Goal: Information Seeking & Learning: Learn about a topic

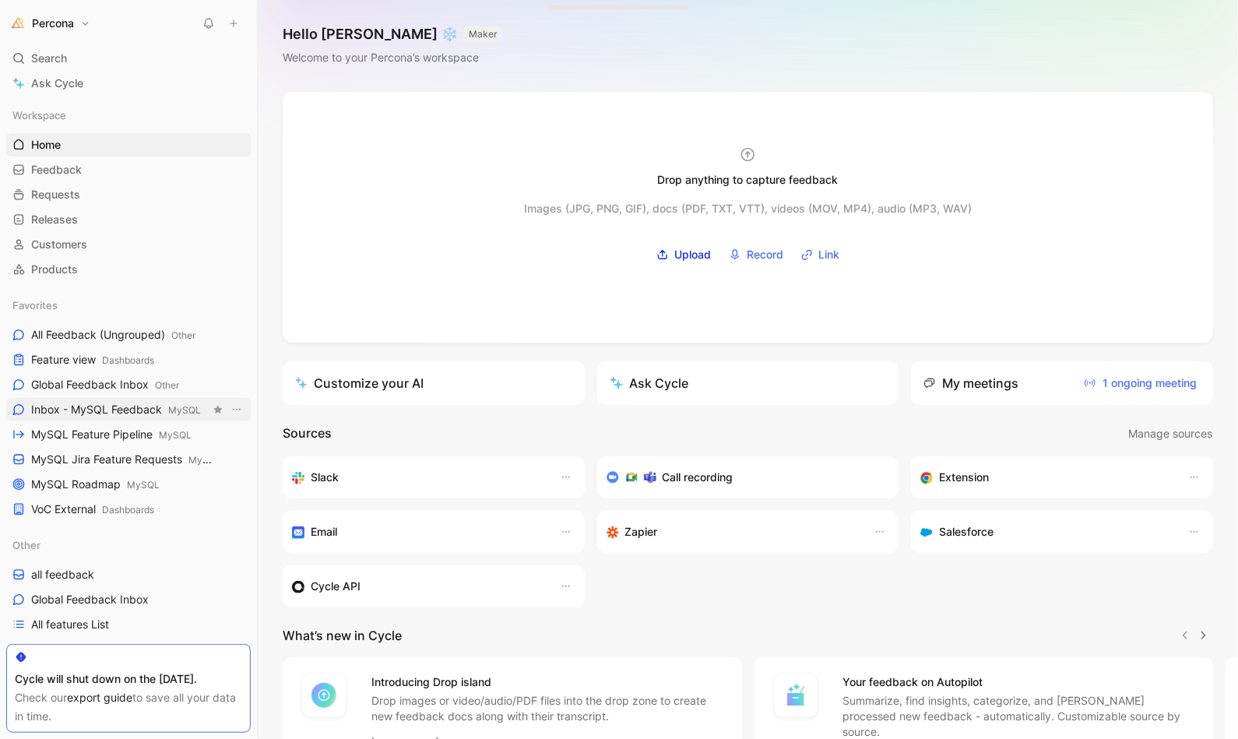
click at [90, 406] on span "Inbox - MySQL Feedback MySQL" at bounding box center [116, 410] width 170 height 16
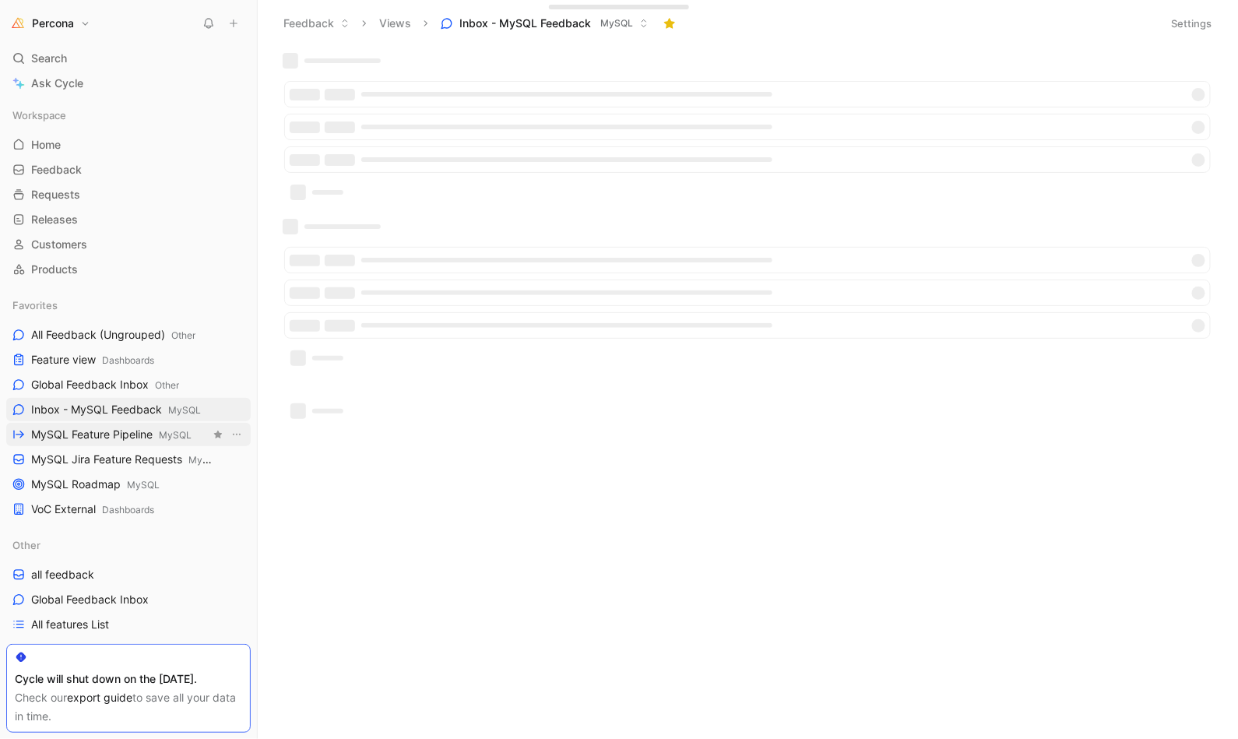
click at [99, 427] on span "MySQL Feature Pipeline MySQL" at bounding box center [111, 435] width 160 height 16
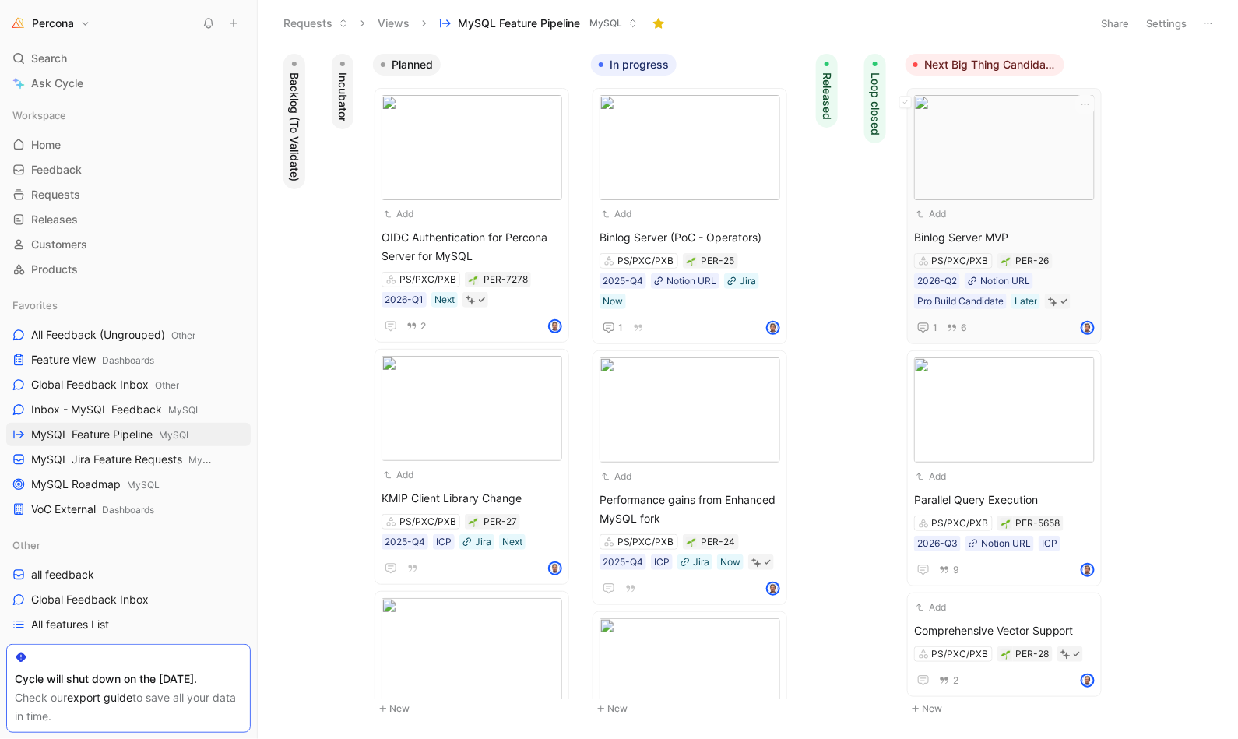
click at [1014, 231] on span "Binlog Server MVP" at bounding box center [1004, 237] width 181 height 19
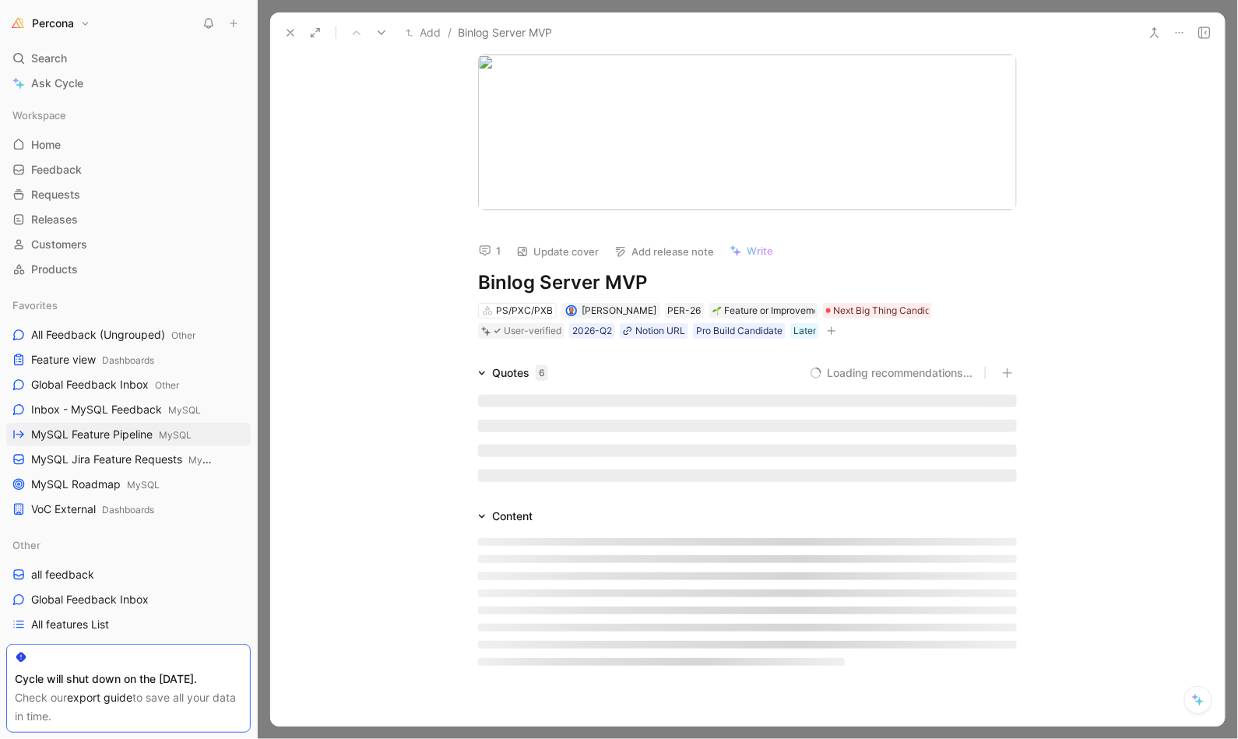
click at [1022, 234] on div "1 Update cover Add release note Write Binlog Server MVP PS/PXC/PXB [PERSON_NAME…" at bounding box center [748, 275] width 598 height 130
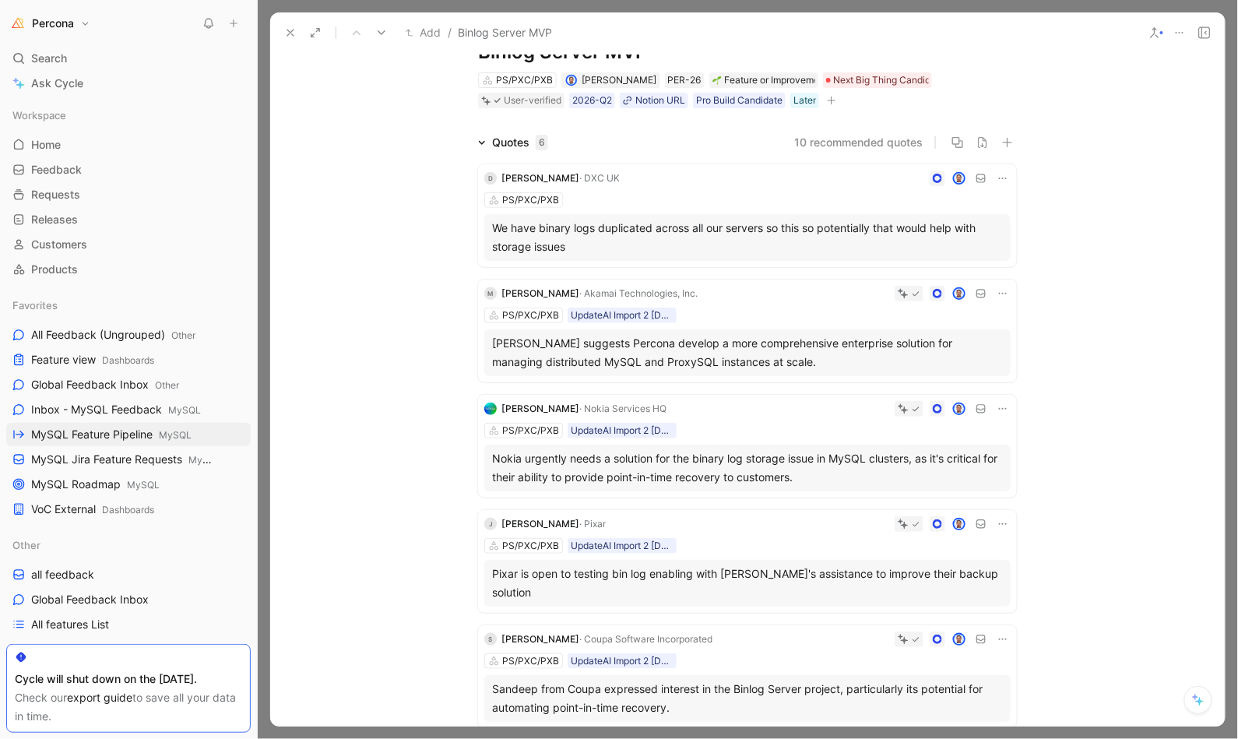
scroll to position [204, 0]
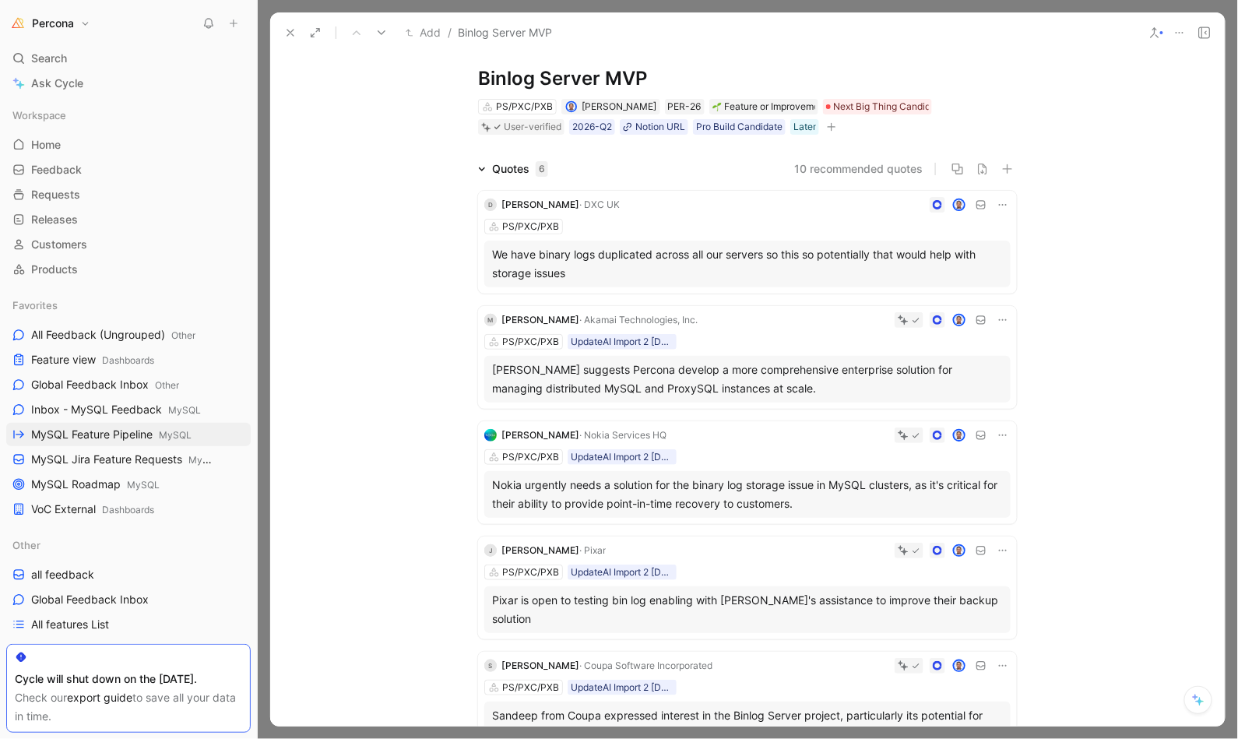
click at [644, 255] on div "We have binary logs duplicated across all our servers so this so potentially th…" at bounding box center [747, 263] width 511 height 37
click at [644, 255] on div at bounding box center [619, 369] width 1238 height 739
click at [644, 255] on div "We have binary logs duplicated across all our servers so this so potentially th…" at bounding box center [747, 263] width 511 height 37
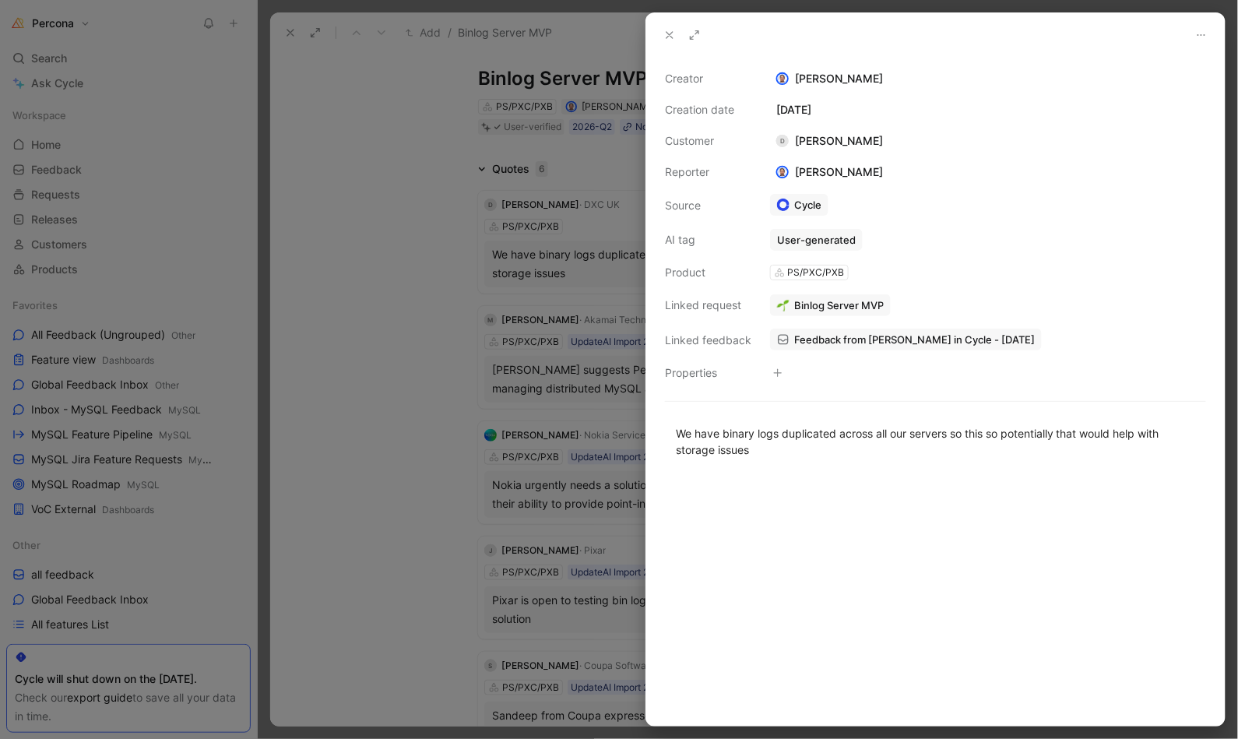
click at [668, 30] on icon at bounding box center [669, 35] width 12 height 12
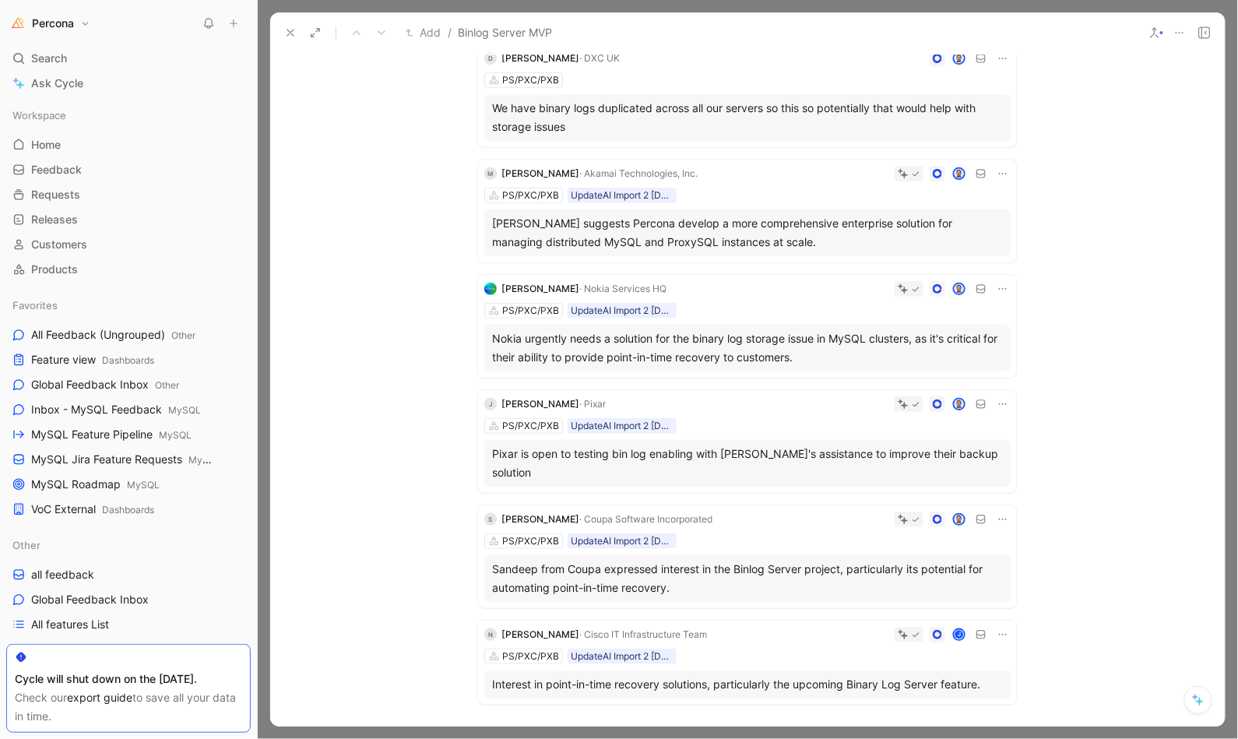
scroll to position [354, 0]
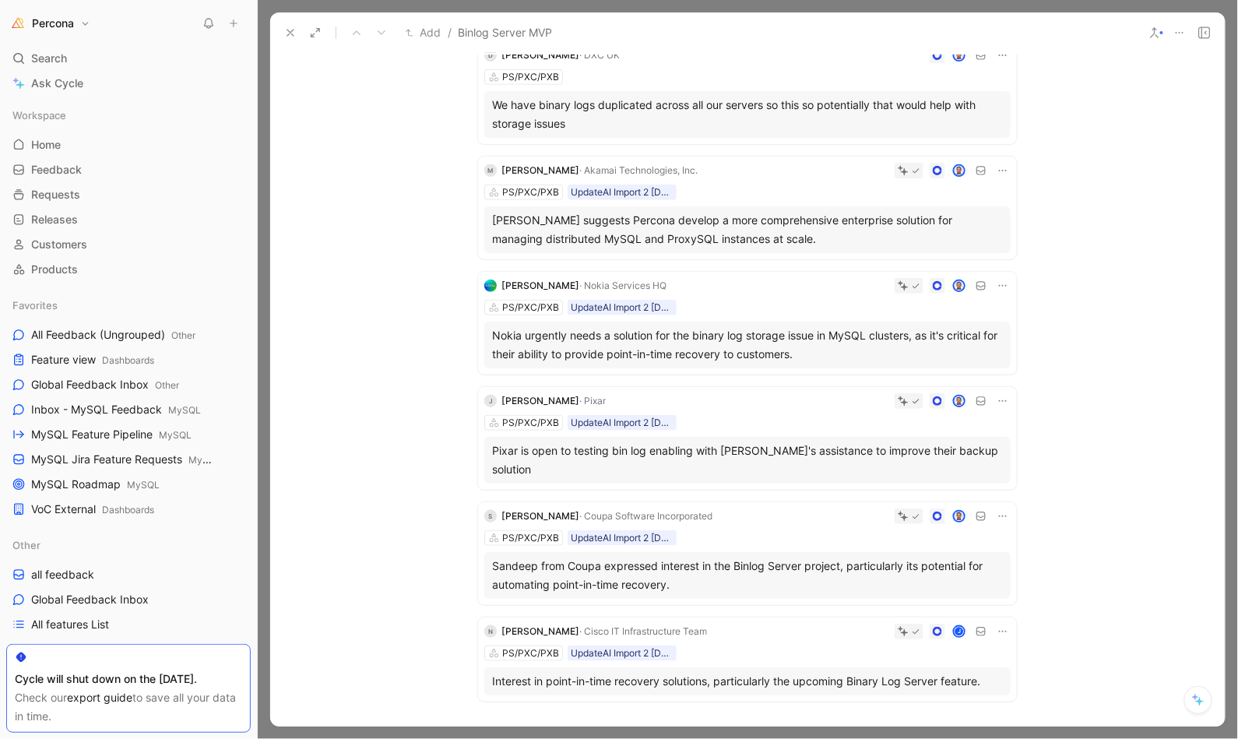
click at [775, 226] on div "[PERSON_NAME] suggests Percona develop a more comprehensive enterprise solution…" at bounding box center [747, 229] width 511 height 37
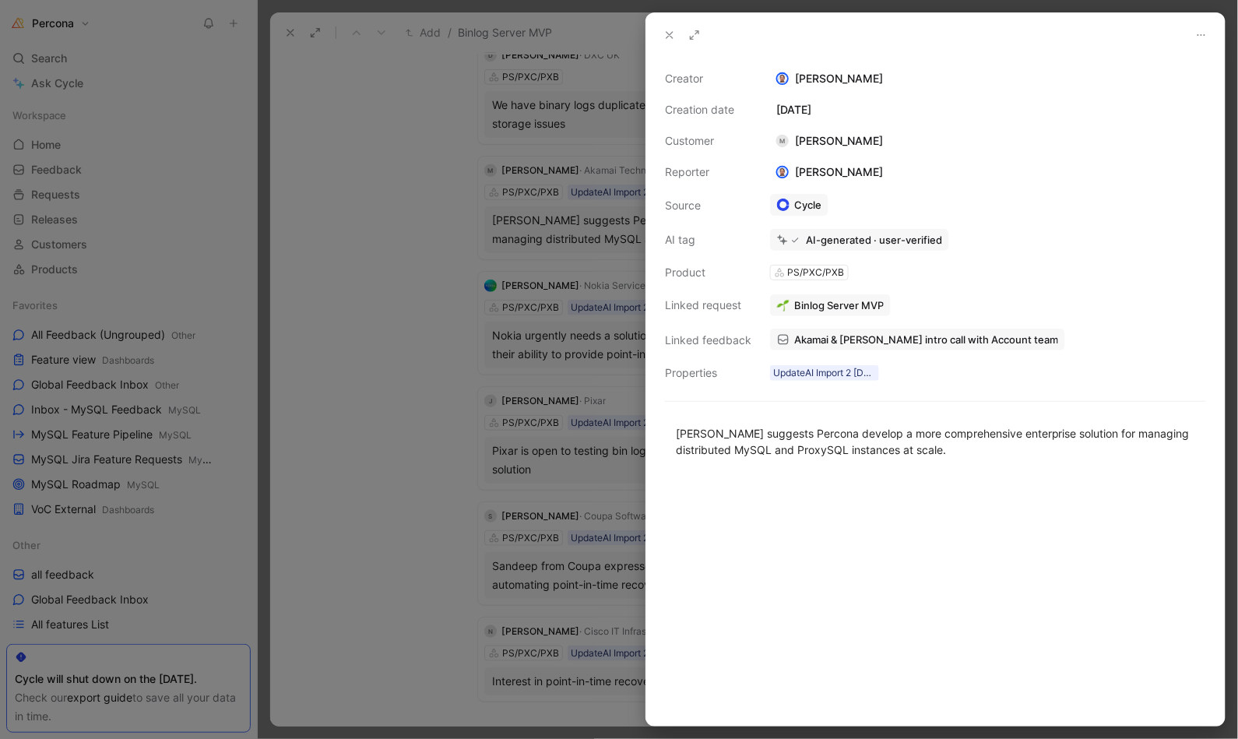
click at [666, 27] on button at bounding box center [670, 35] width 22 height 22
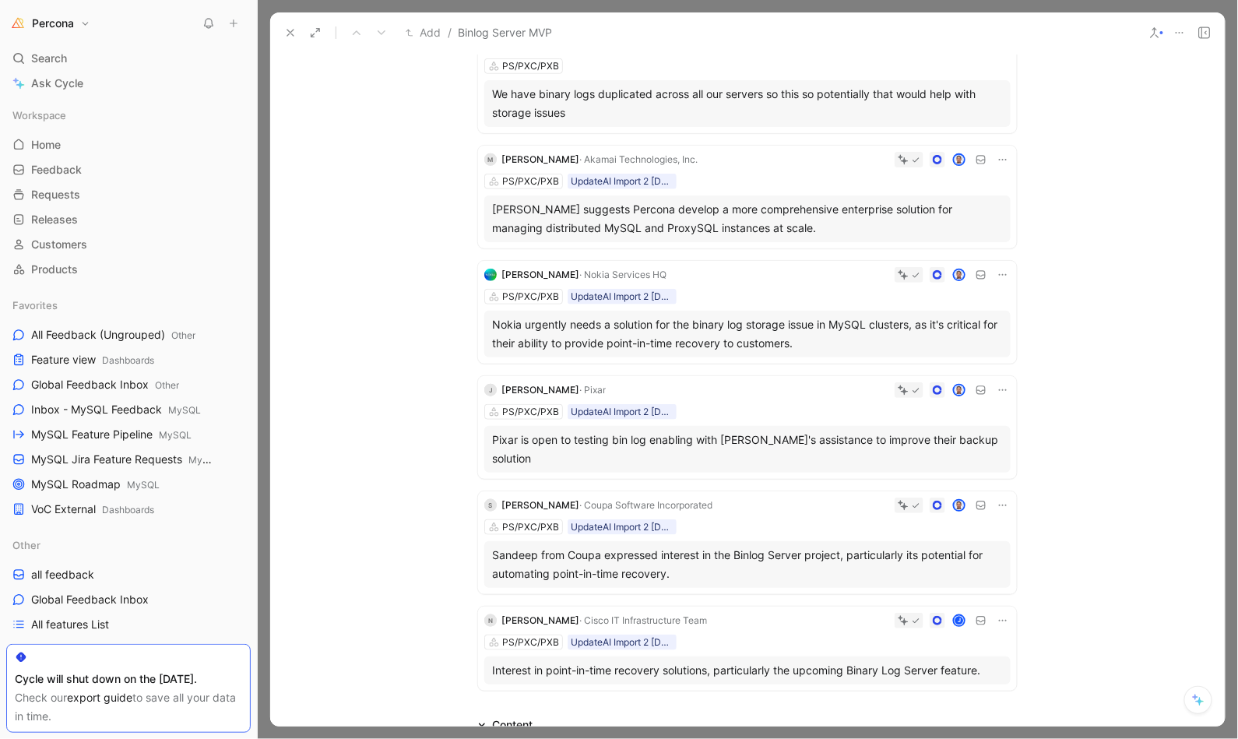
scroll to position [366, 0]
click at [769, 216] on div "[PERSON_NAME] suggests Percona develop a more comprehensive enterprise solution…" at bounding box center [747, 217] width 511 height 37
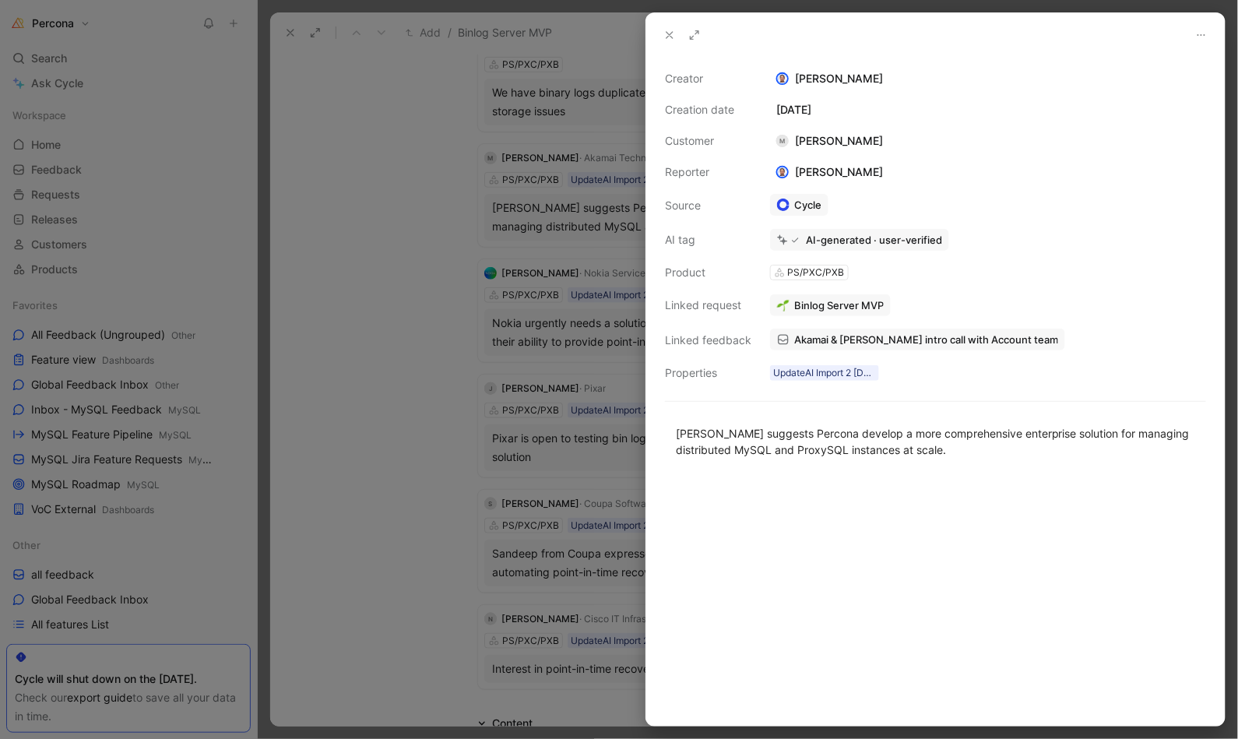
click at [669, 33] on icon at bounding box center [669, 35] width 12 height 12
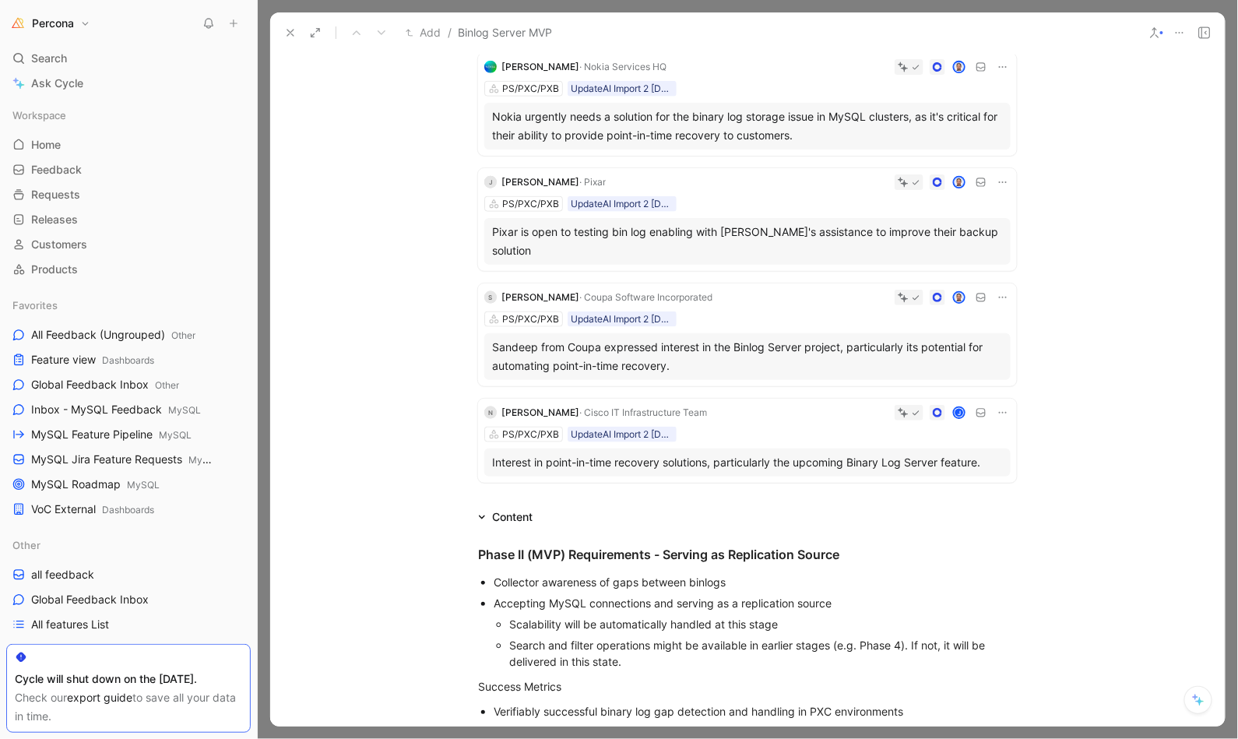
scroll to position [573, 0]
click at [703, 126] on div "Nokia urgently needs a solution for the binary log storage issue in MySQL clust…" at bounding box center [747, 125] width 511 height 37
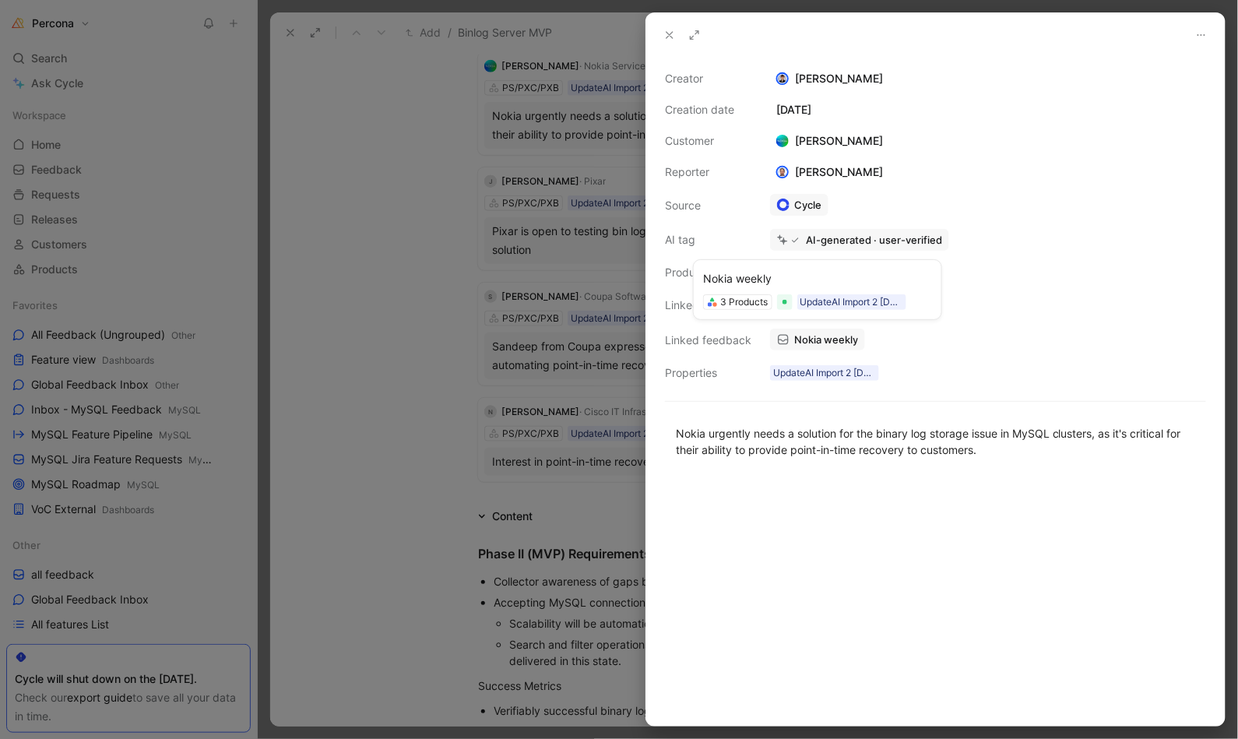
click at [811, 334] on span "Nokia weekly" at bounding box center [826, 340] width 64 height 14
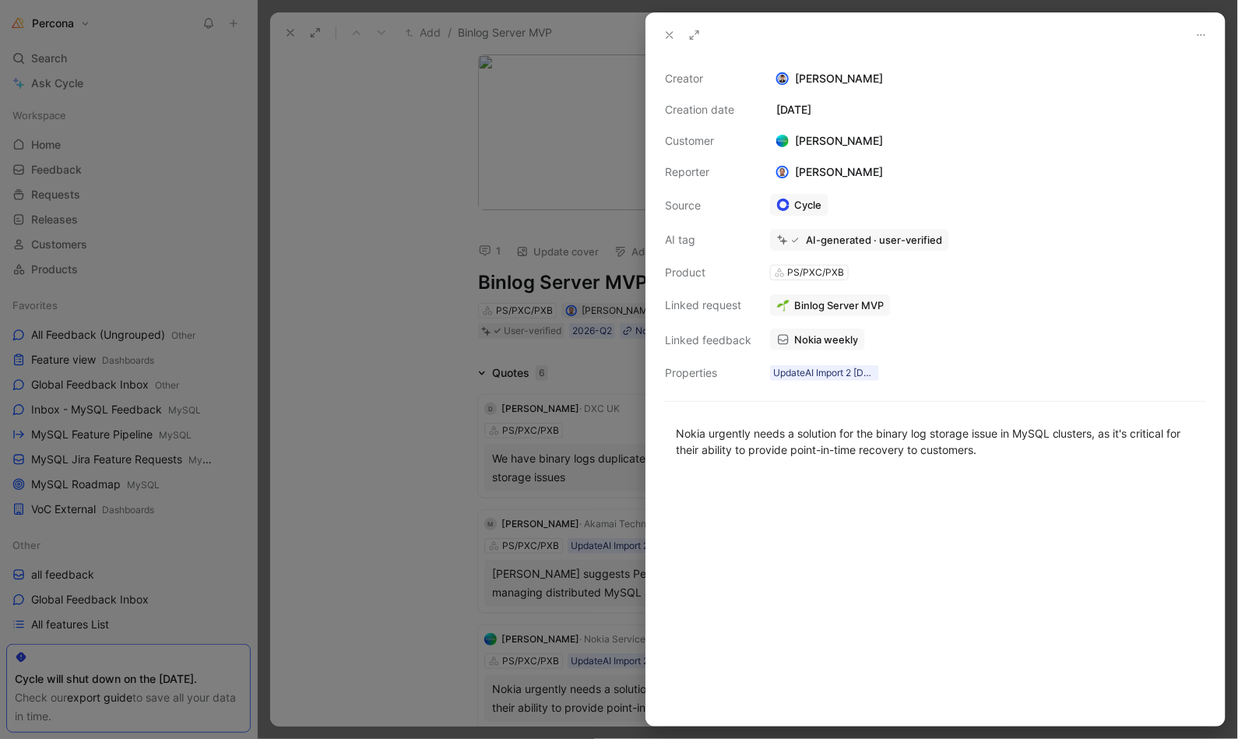
click at [305, 62] on div at bounding box center [619, 369] width 1238 height 739
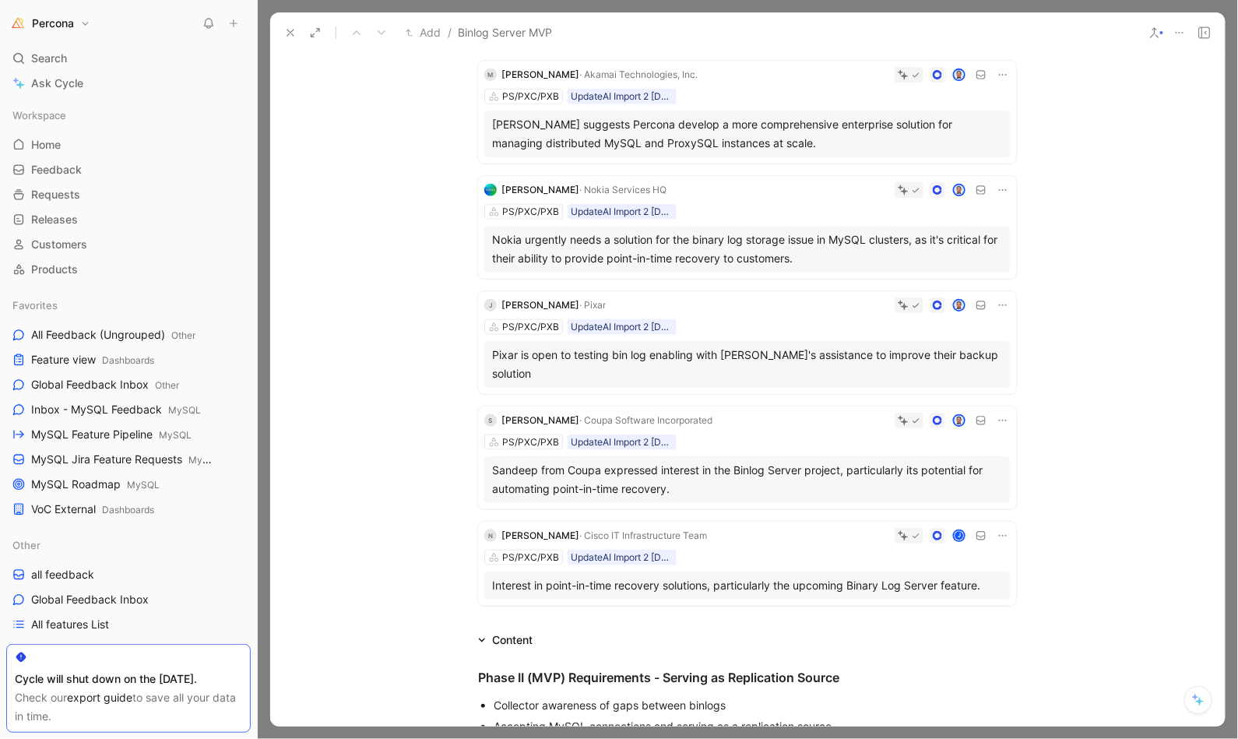
scroll to position [454, 0]
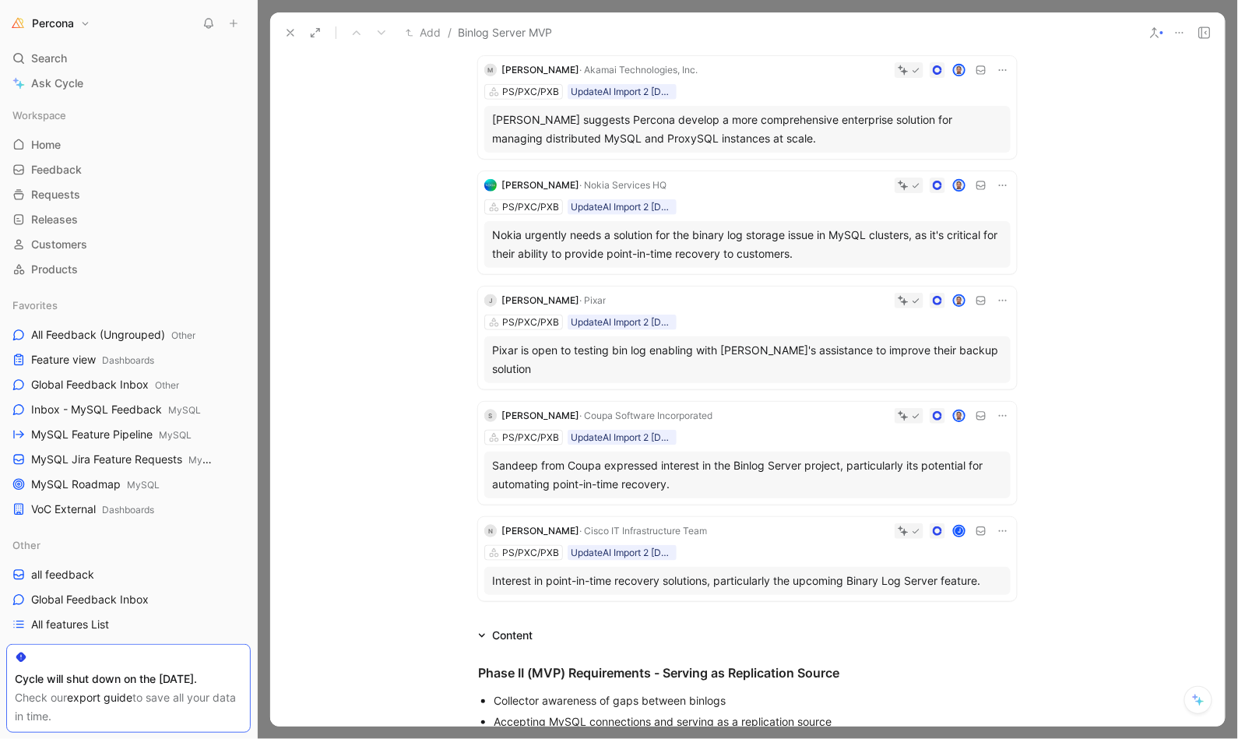
click at [812, 348] on div "Pixar is open to testing bin log enabling with [PERSON_NAME]'s assistance to im…" at bounding box center [747, 359] width 511 height 37
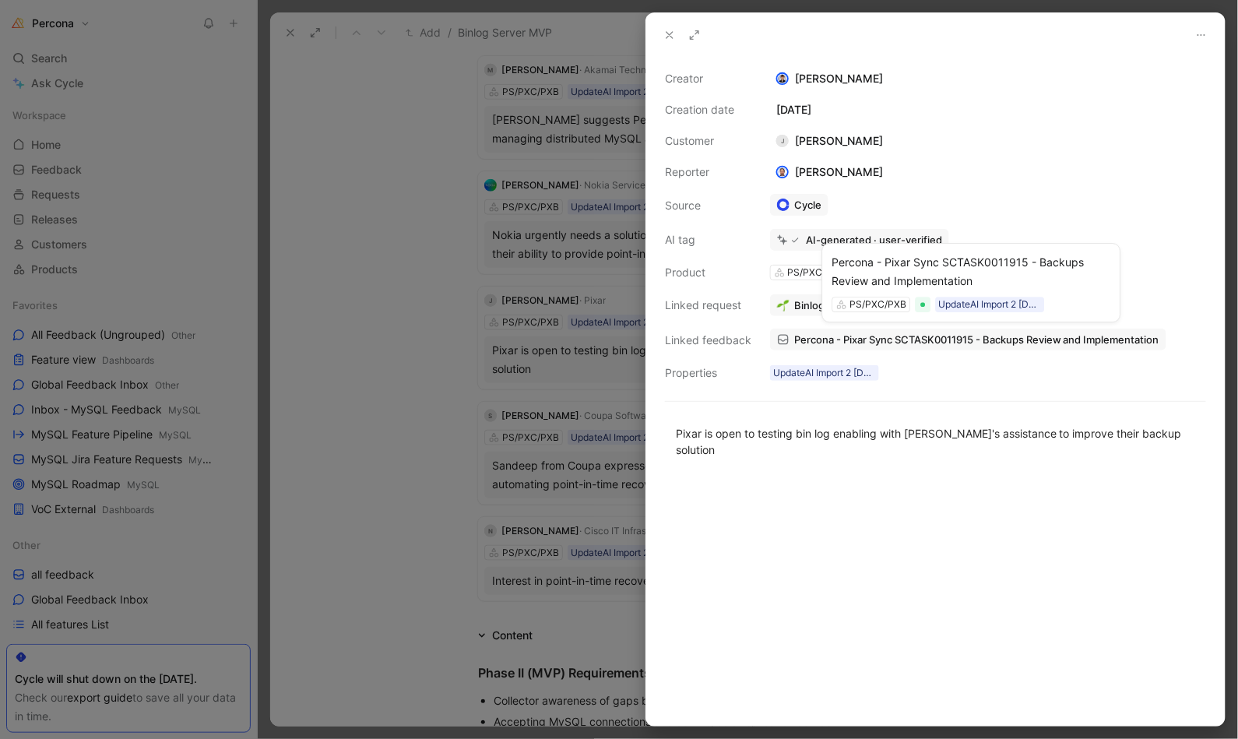
click at [853, 334] on span "Percona - Pixar Sync SCTASK0011915 - Backups Review and Implementation" at bounding box center [976, 340] width 365 height 14
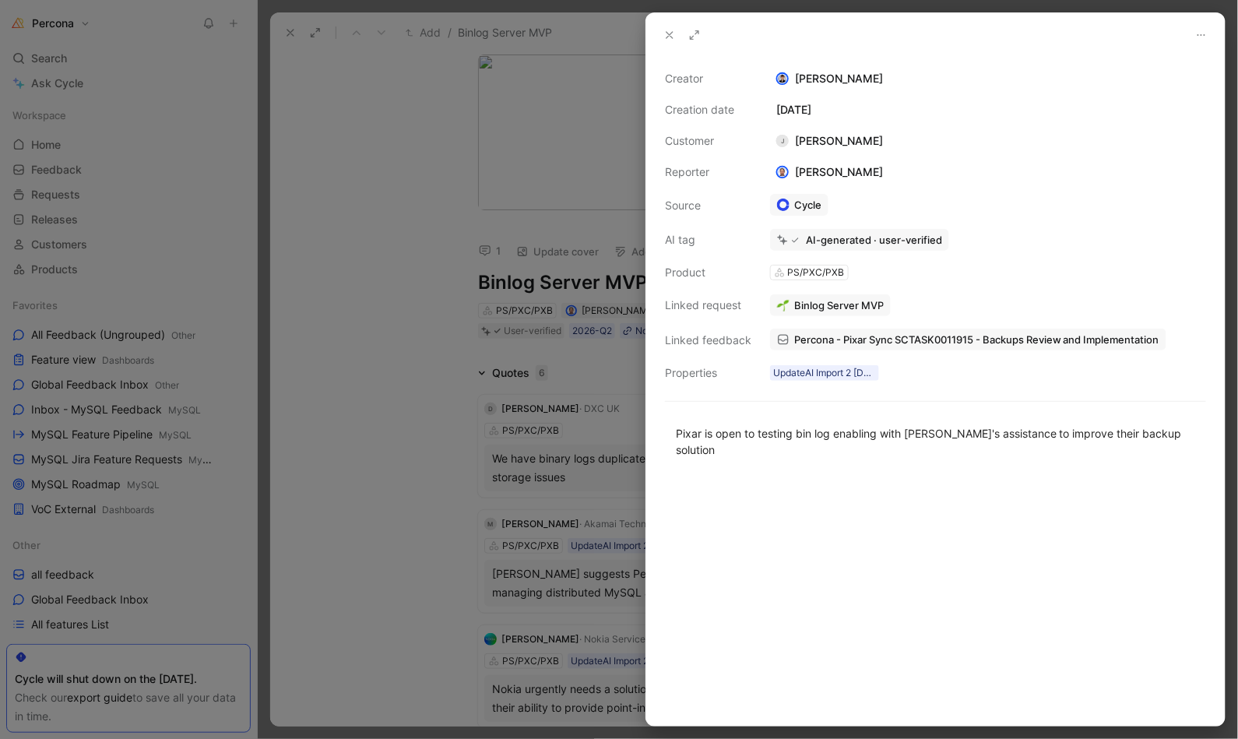
click at [398, 92] on div at bounding box center [619, 369] width 1238 height 739
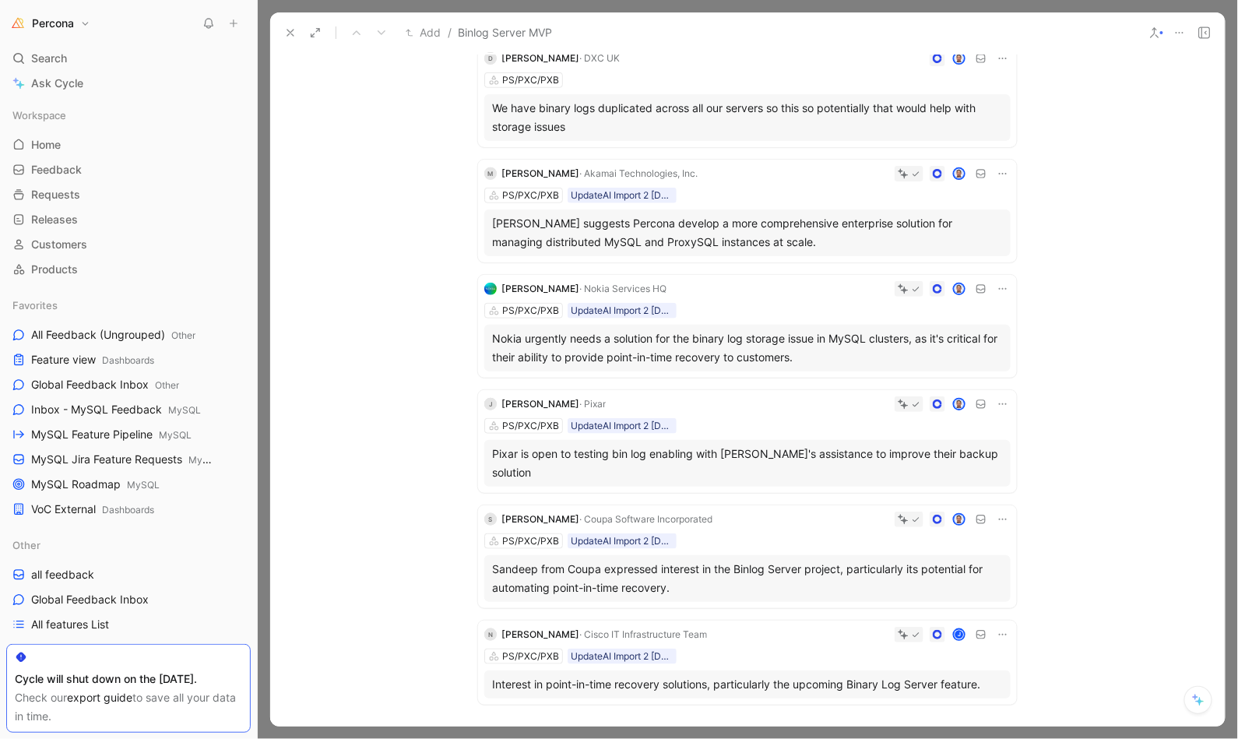
scroll to position [357, 0]
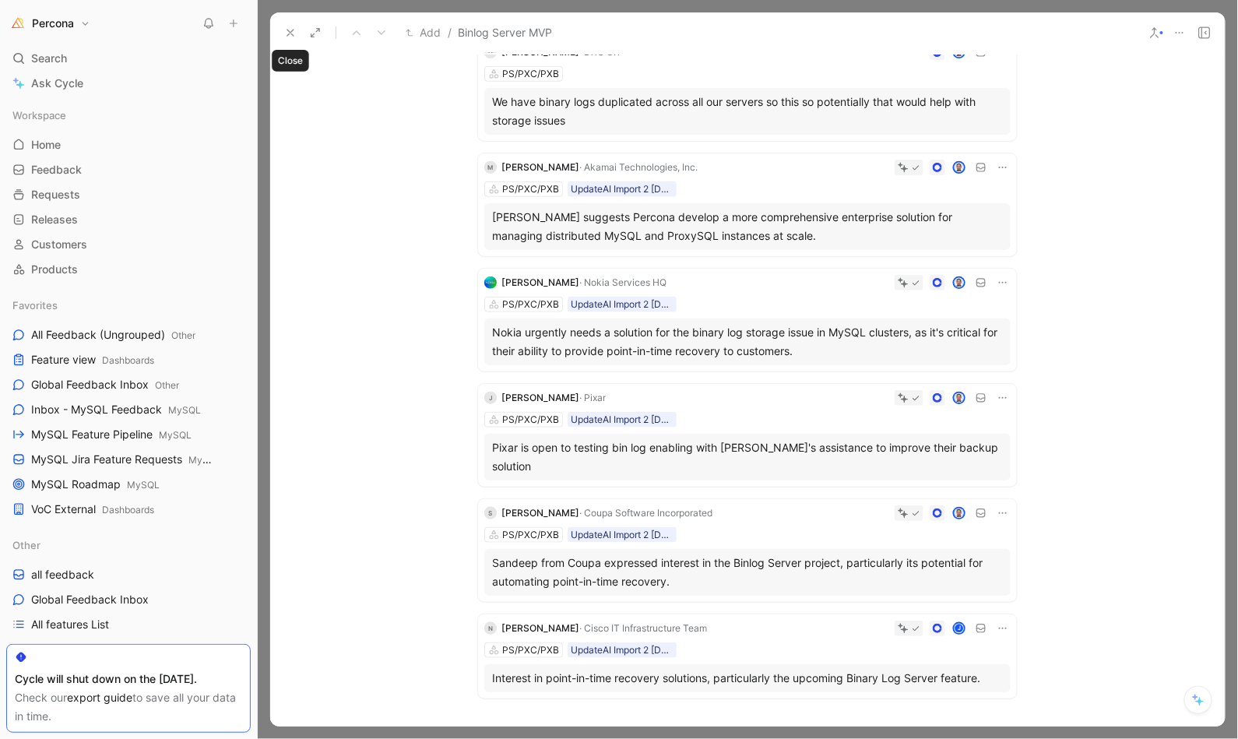
click at [291, 33] on use at bounding box center [290, 33] width 6 height 6
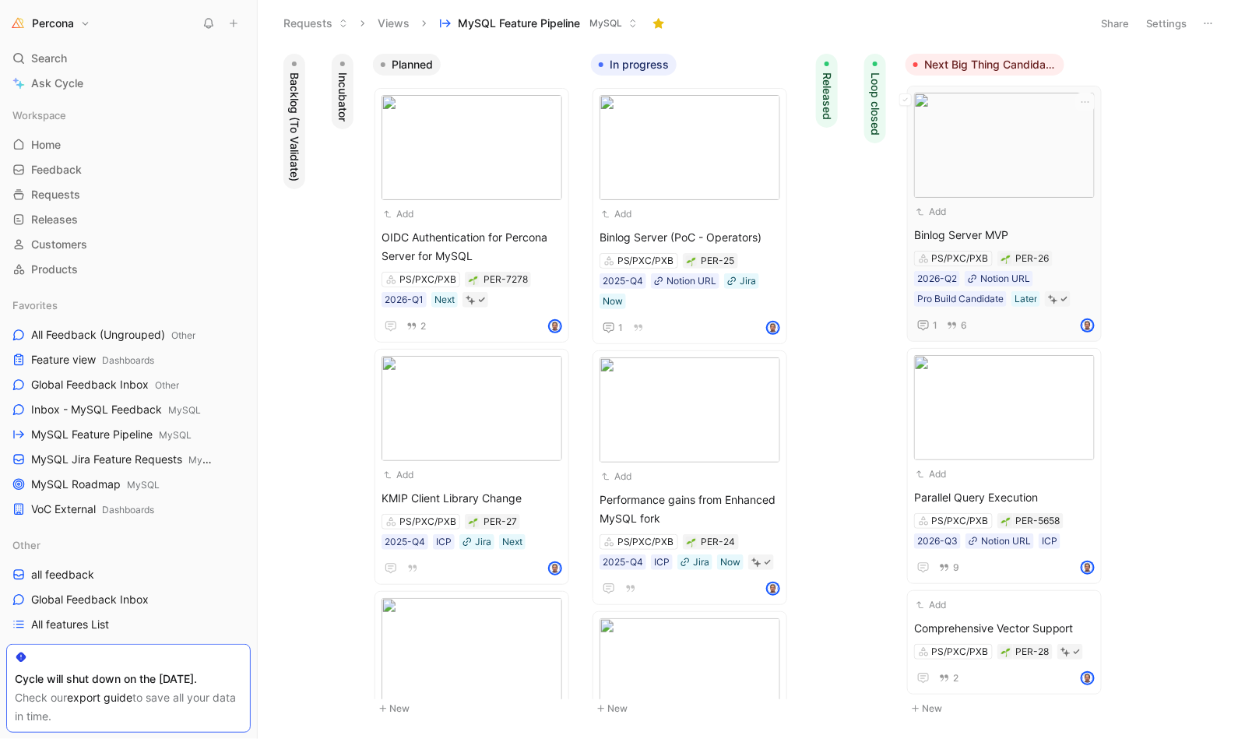
scroll to position [2, 0]
click at [1027, 621] on span "Comprehensive Vector Support" at bounding box center [1004, 629] width 181 height 19
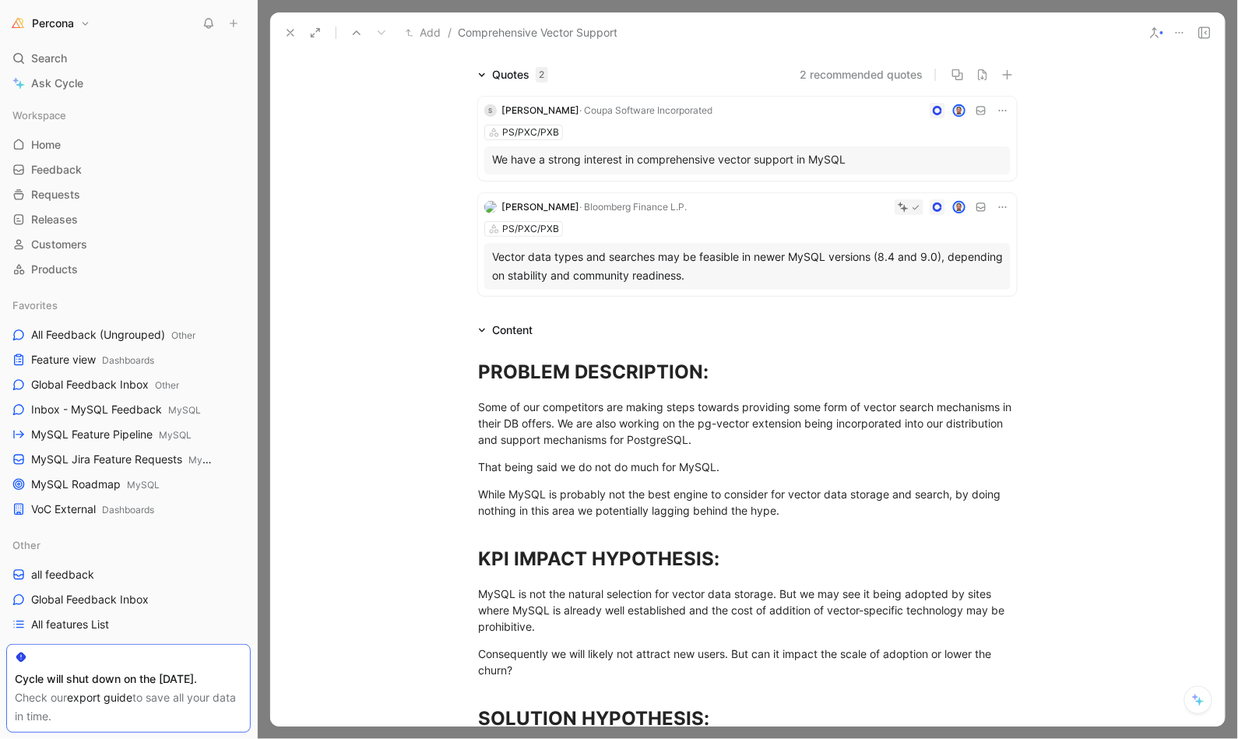
scroll to position [146, 0]
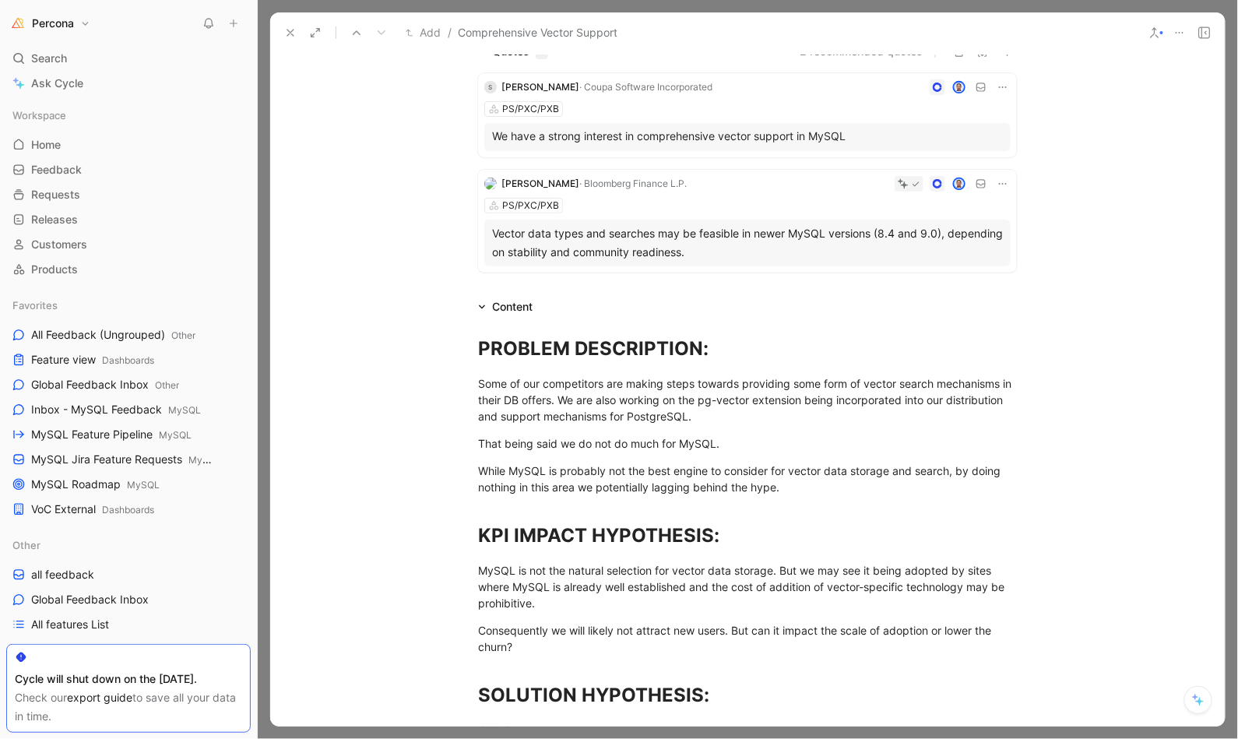
click at [288, 34] on use at bounding box center [290, 33] width 6 height 6
